Goal: Transaction & Acquisition: Obtain resource

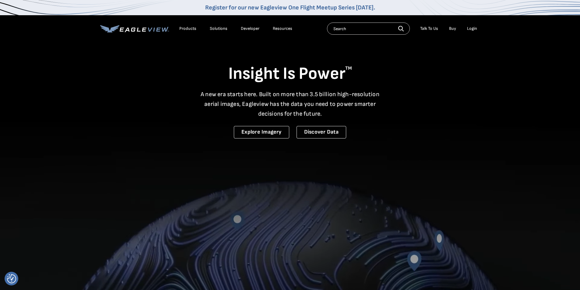
click at [470, 28] on div "Login" at bounding box center [472, 28] width 10 height 5
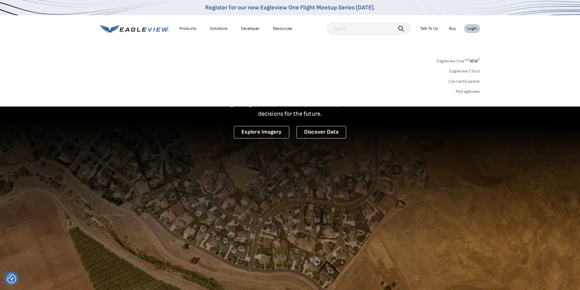
click at [466, 93] on link "MyEagleview" at bounding box center [467, 91] width 24 height 5
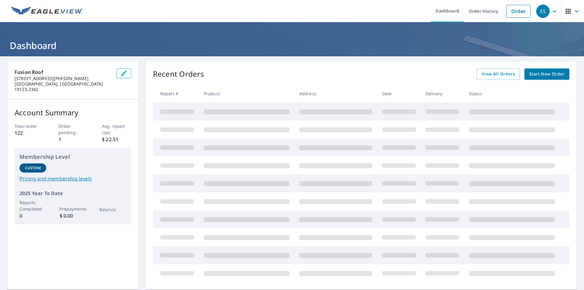
click at [529, 78] on link "Start New Order" at bounding box center [547, 73] width 45 height 11
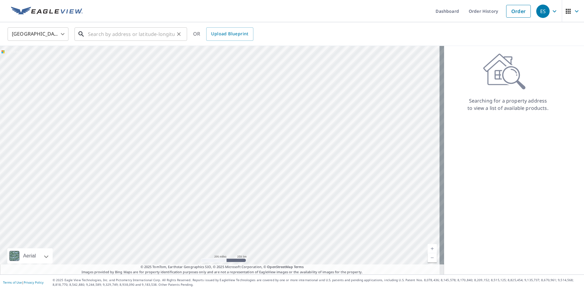
click at [140, 35] on input "text" at bounding box center [131, 34] width 87 height 17
paste input "[STREET_ADDRESS]"
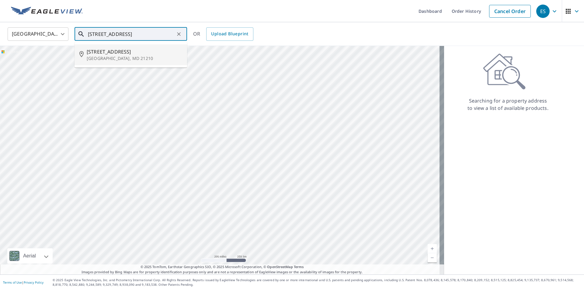
click at [145, 58] on p "[GEOGRAPHIC_DATA], MD 21210" at bounding box center [135, 58] width 96 height 6
type input "[STREET_ADDRESS][PERSON_NAME]"
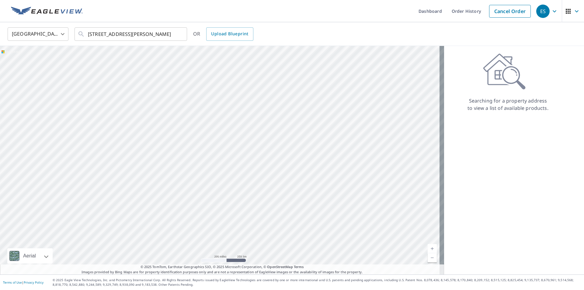
scroll to position [0, 0]
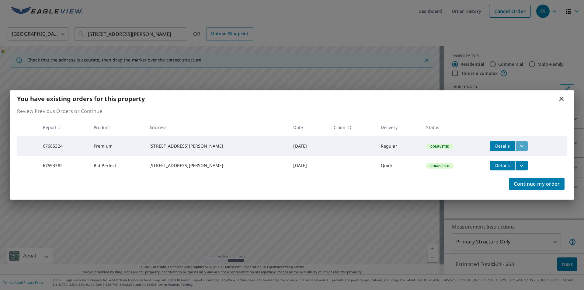
click at [518, 143] on icon "filesDropdownBtn-67685324" at bounding box center [521, 145] width 7 height 7
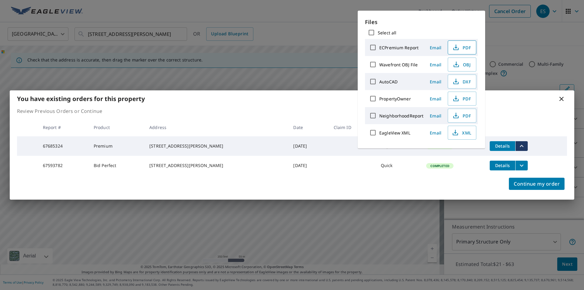
click at [459, 50] on span "PDF" at bounding box center [461, 47] width 19 height 7
click at [512, 33] on div "You have existing orders for this property Review Previous Orders or Continue R…" at bounding box center [292, 145] width 584 height 290
